Goal: Transaction & Acquisition: Book appointment/travel/reservation

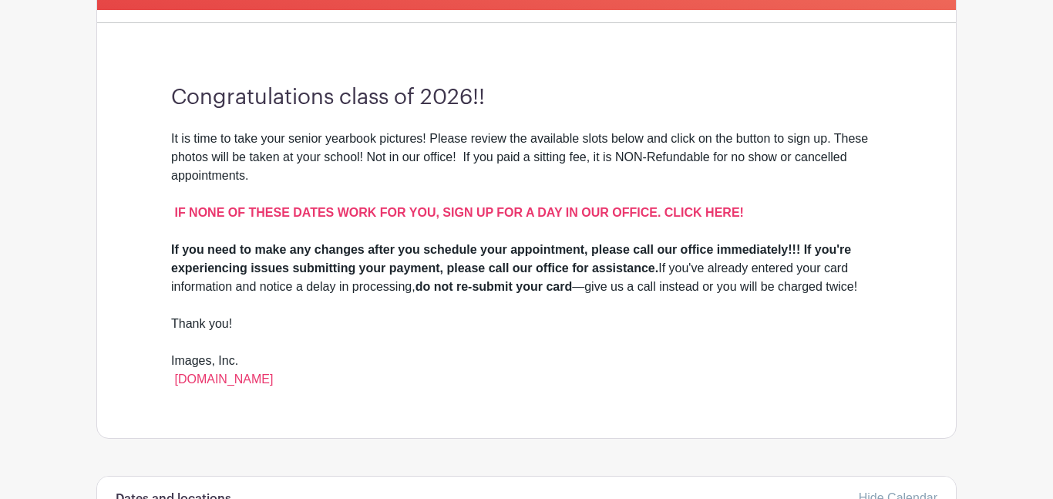
click at [901, 321] on div "Congratulations class of 2026!! It is time to take your senior yearbook picture…" at bounding box center [526, 236] width 785 height 403
click at [908, 281] on div "Congratulations class of 2026!! It is time to take your senior yearbook picture…" at bounding box center [526, 236] width 785 height 403
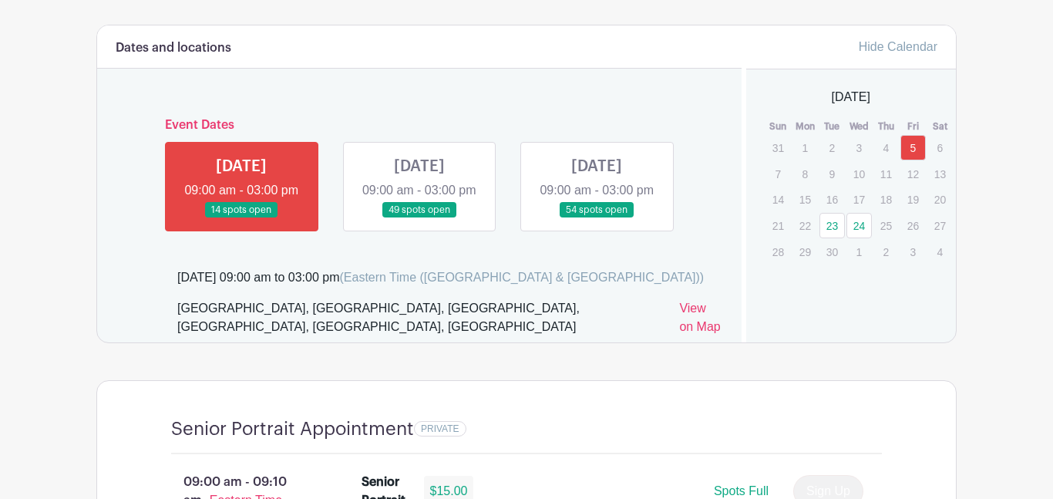
scroll to position [881, 0]
click at [241, 217] on link at bounding box center [241, 217] width 0 height 0
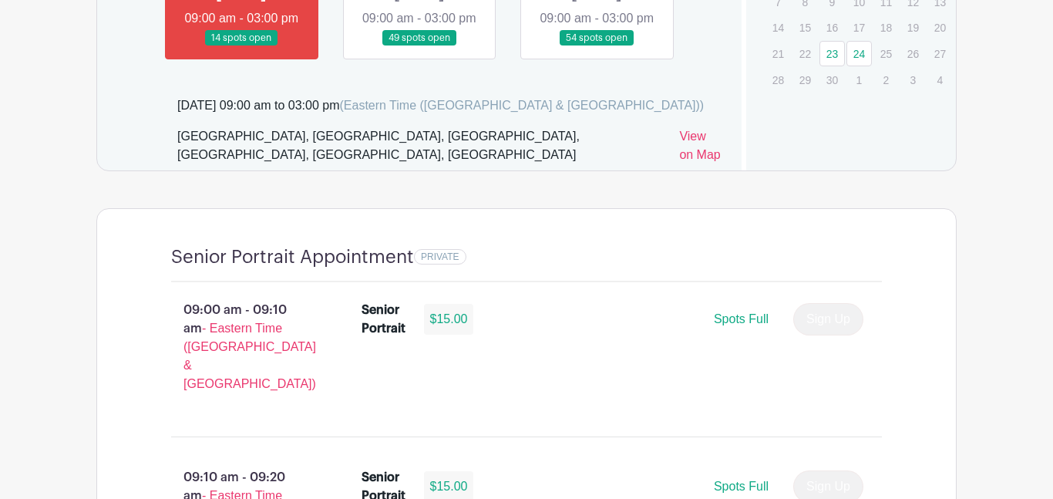
scroll to position [1057, 0]
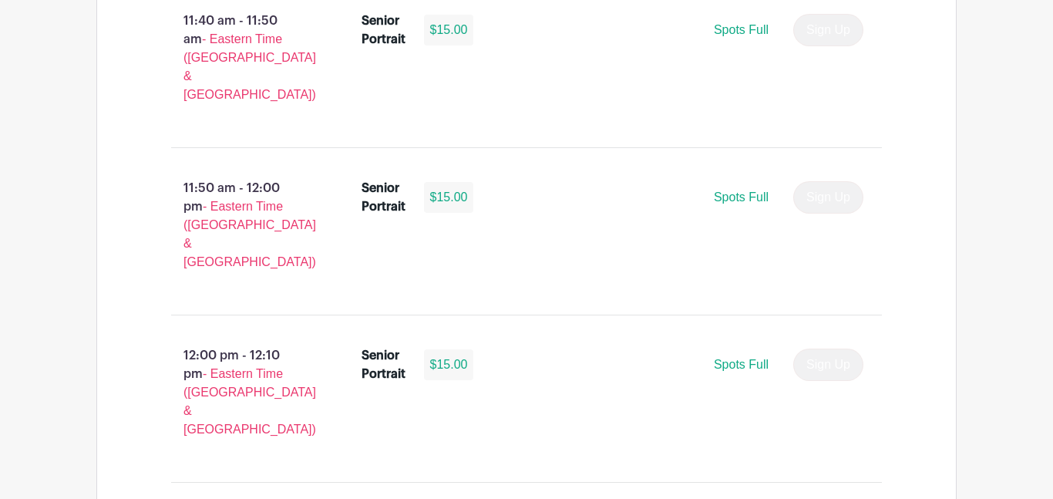
scroll to position [4020, 0]
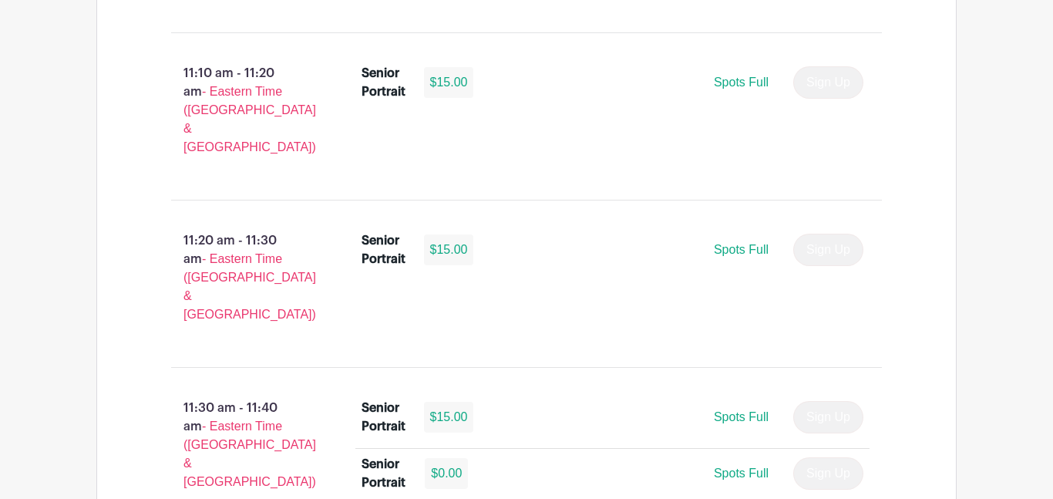
scroll to position [3438, 0]
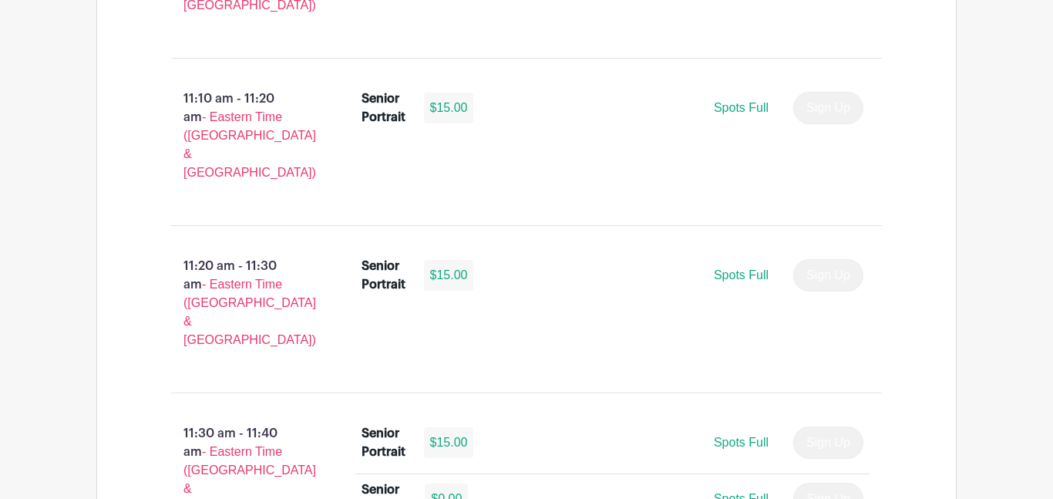
click at [944, 382] on div "Senior Portrait Appointment PRIVATE 09:00 am - 09:10 am - Eastern Time (US & [G…" at bounding box center [526, 410] width 861 height 5177
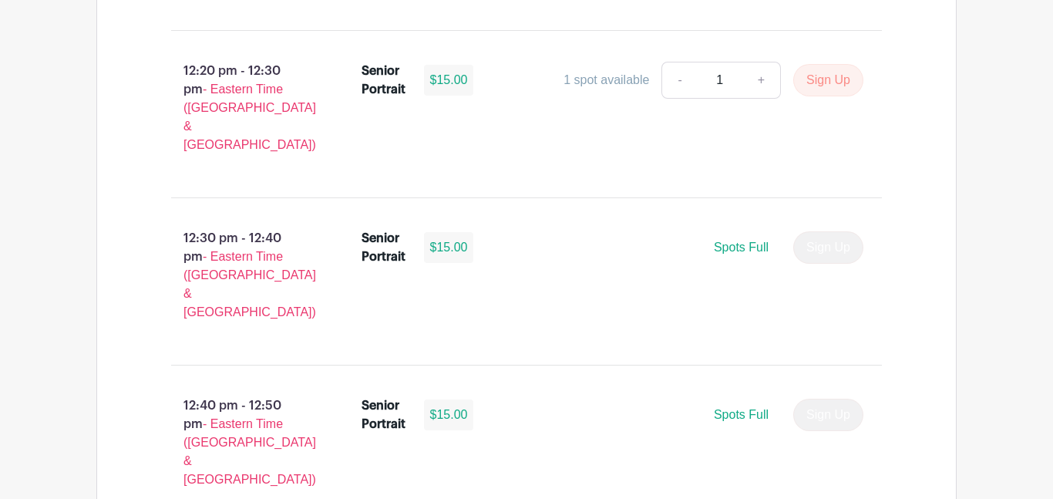
scroll to position [4637, 0]
